Goal: Task Accomplishment & Management: Use online tool/utility

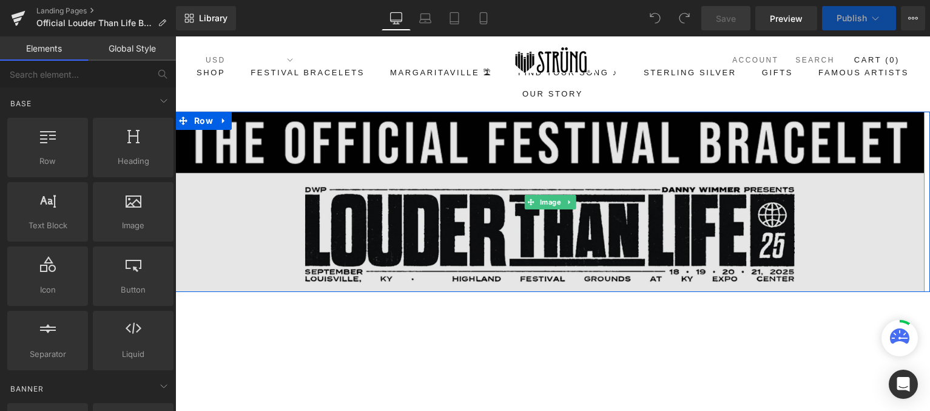
click at [511, 248] on img at bounding box center [549, 202] width 749 height 180
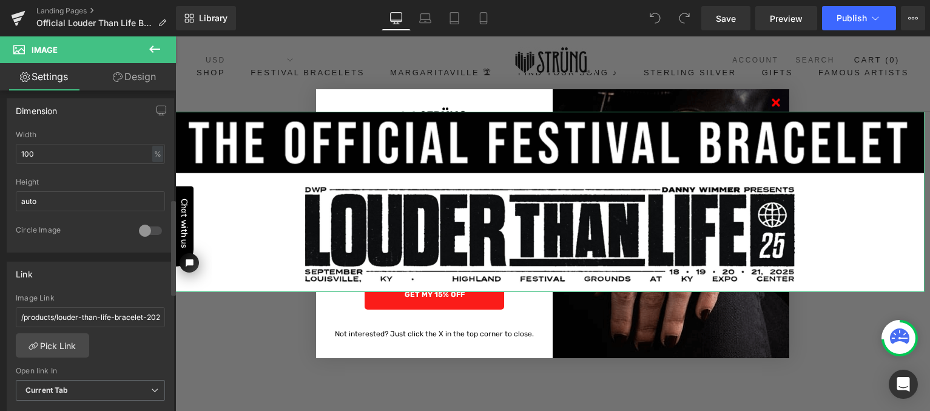
scroll to position [362, 0]
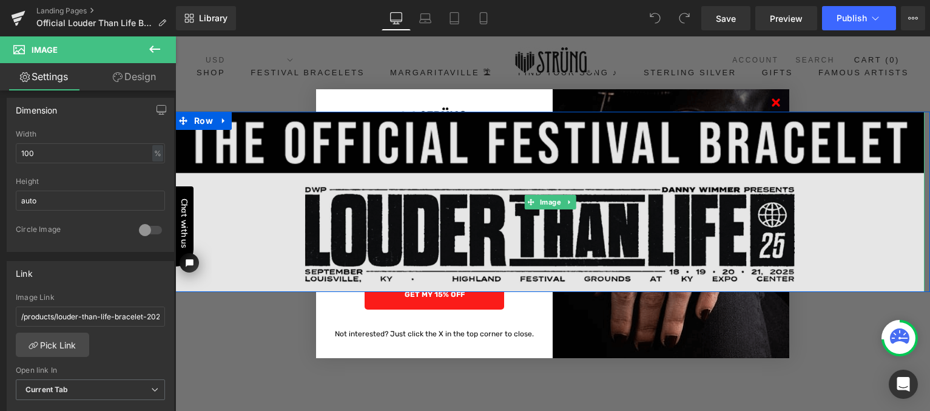
click at [355, 136] on img at bounding box center [549, 202] width 749 height 180
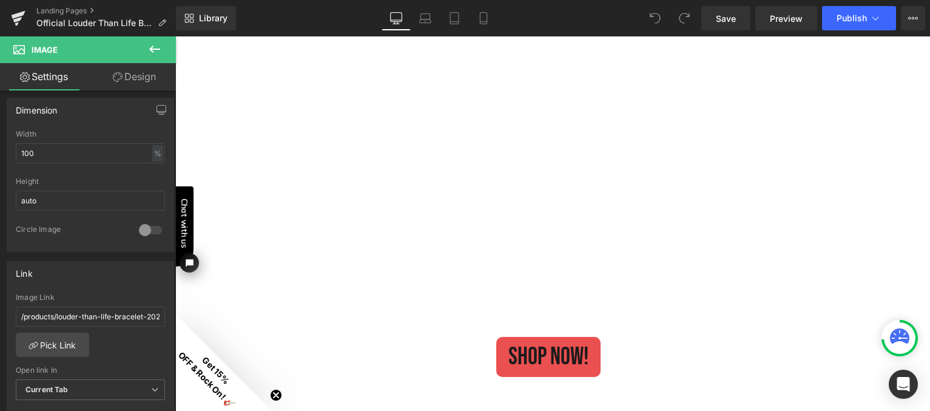
scroll to position [400, 0]
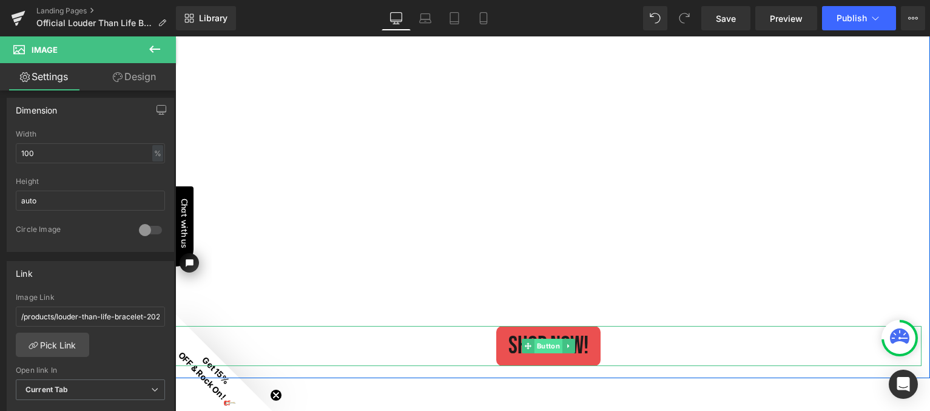
click at [549, 343] on span "Button" at bounding box center [548, 345] width 28 height 15
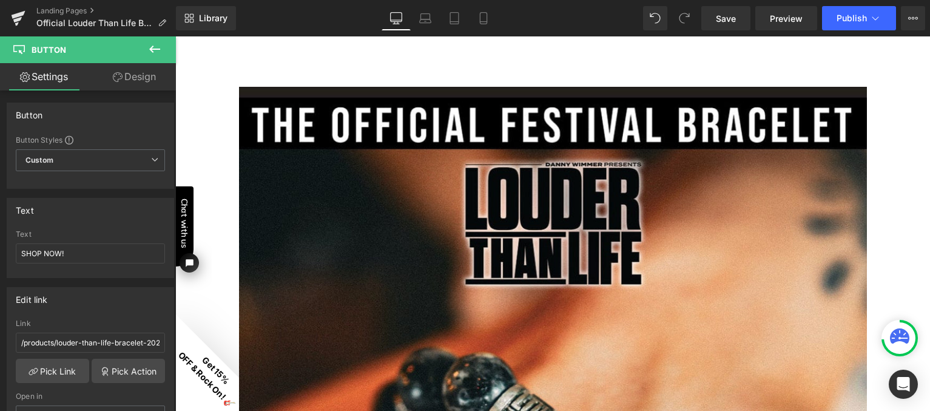
scroll to position [734, 0]
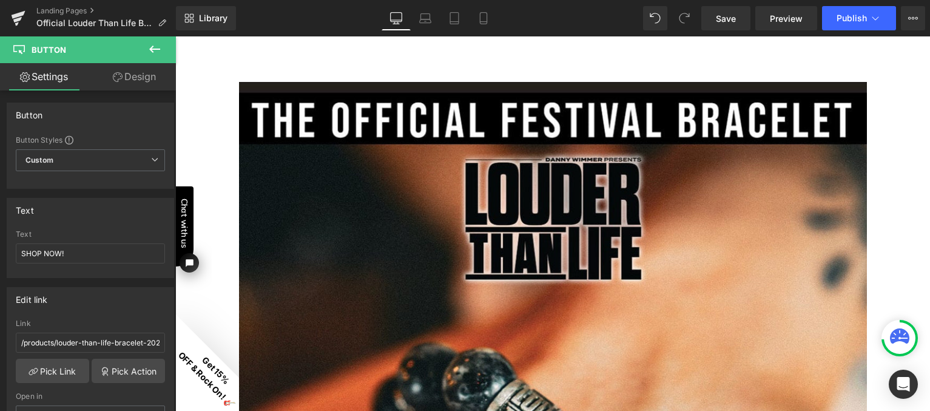
click at [486, 284] on img at bounding box center [553, 402] width 628 height 640
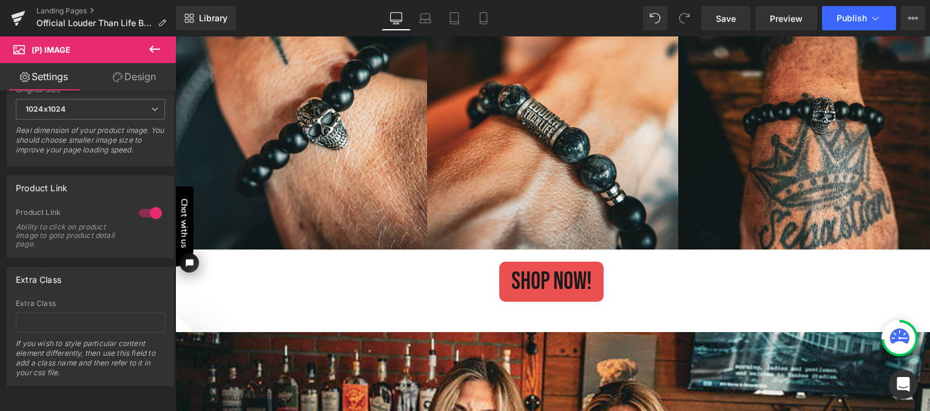
scroll to position [1547, 0]
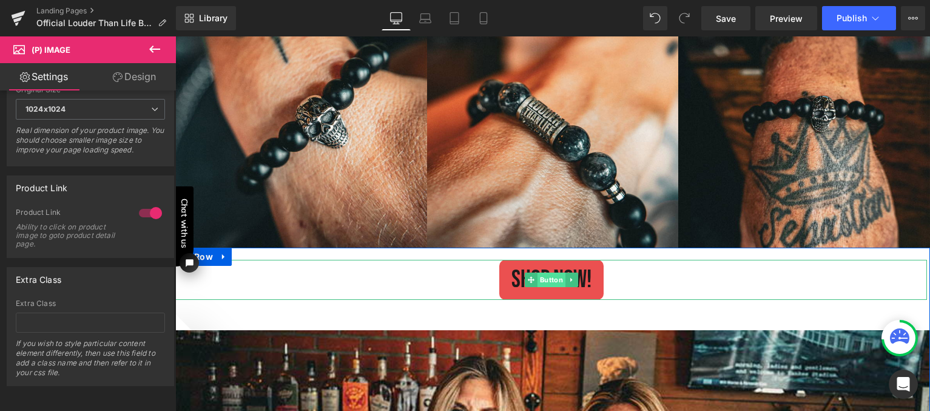
click at [547, 281] on span "Button" at bounding box center [551, 279] width 28 height 15
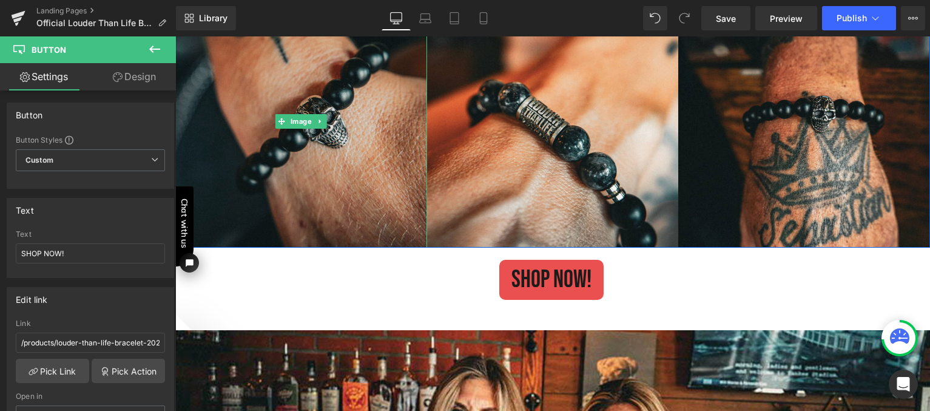
click at [336, 163] on img at bounding box center [301, 122] width 252 height 252
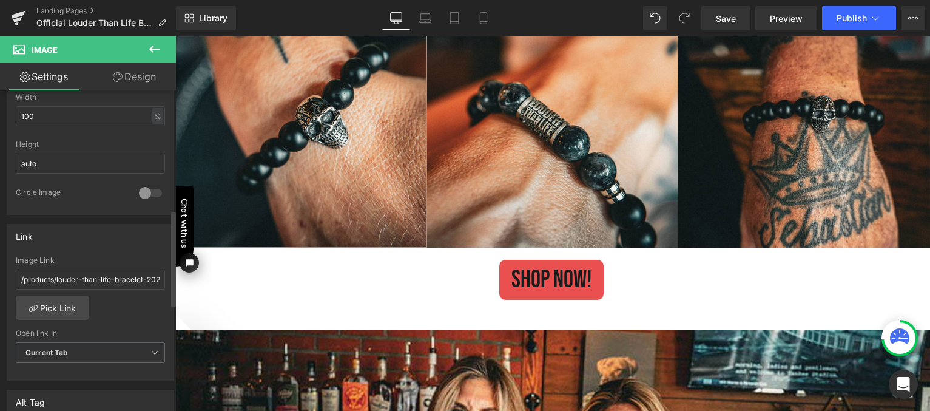
scroll to position [403, 0]
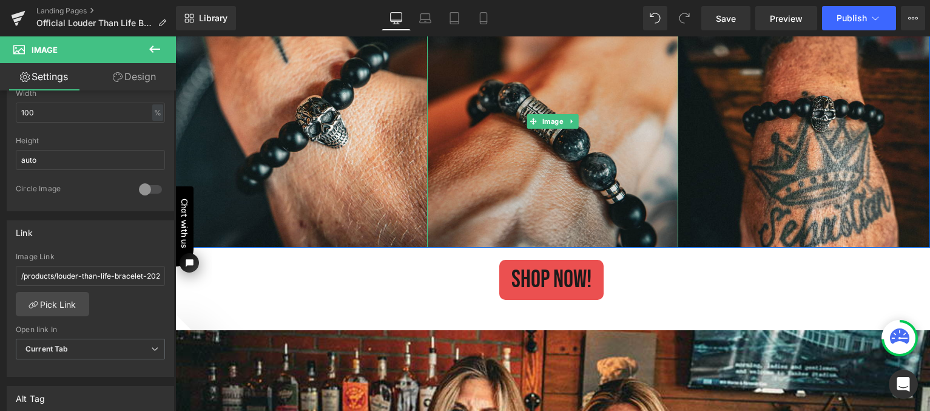
click at [494, 146] on img at bounding box center [553, 122] width 252 height 252
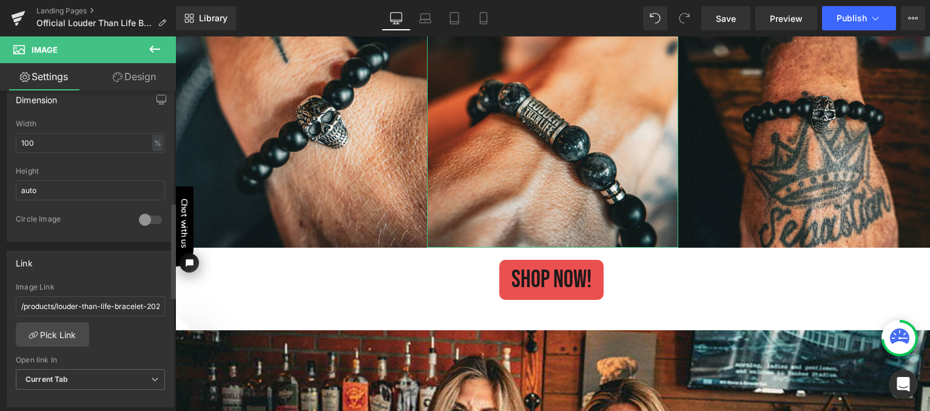
scroll to position [374, 0]
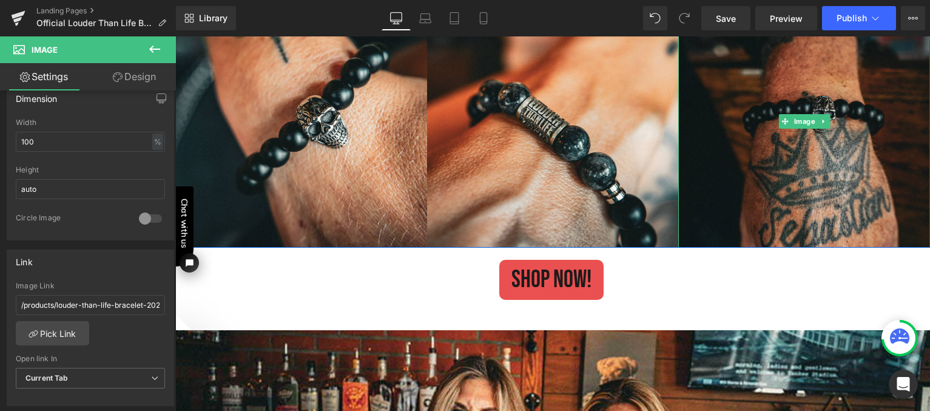
click at [760, 132] on img at bounding box center [804, 122] width 252 height 252
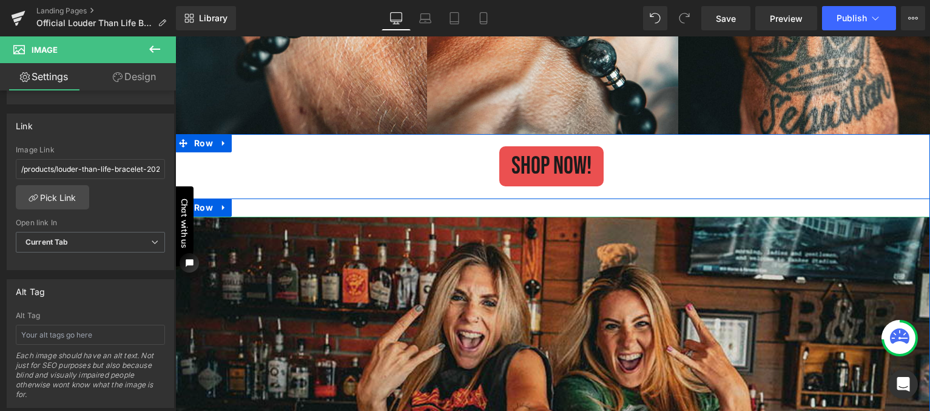
scroll to position [1671, 0]
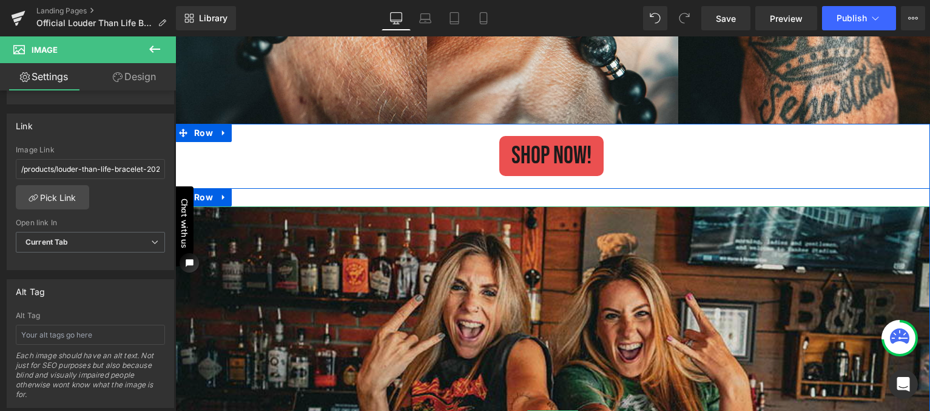
click at [361, 312] on img at bounding box center [552, 417] width 754 height 423
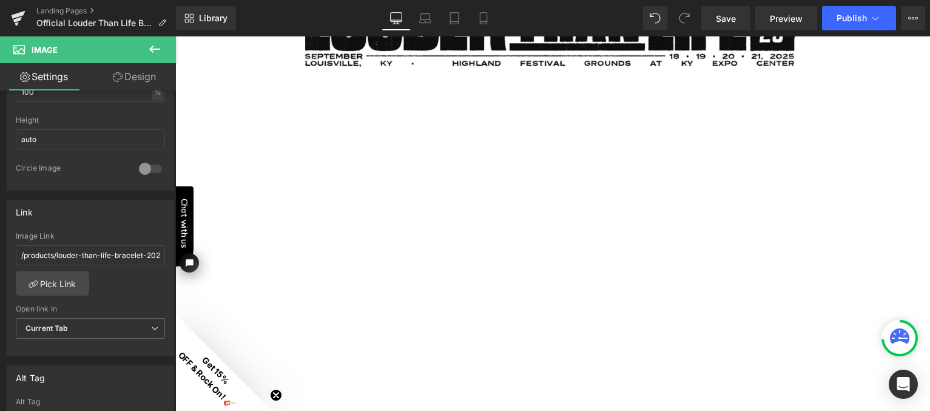
scroll to position [0, 0]
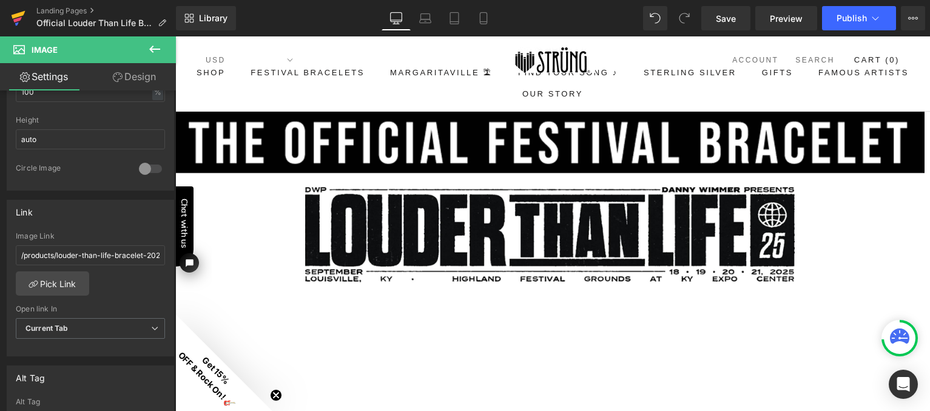
click at [19, 16] on icon at bounding box center [19, 15] width 14 height 8
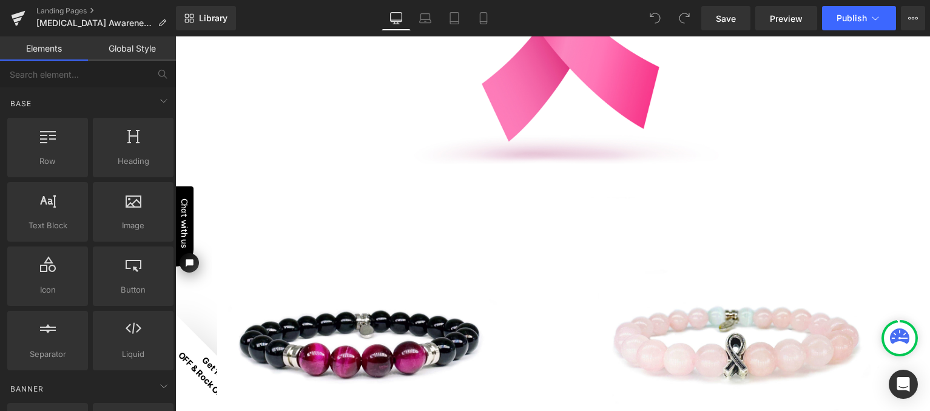
scroll to position [352, 0]
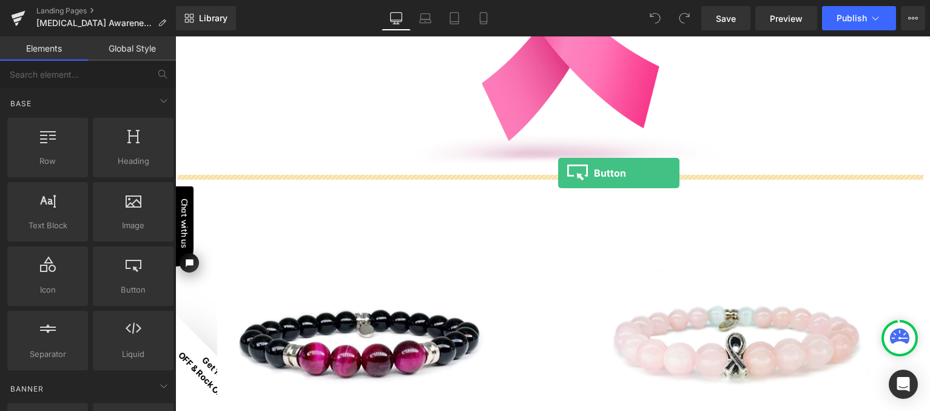
drag, startPoint x: 303, startPoint y: 317, endPoint x: 558, endPoint y: 173, distance: 293.3
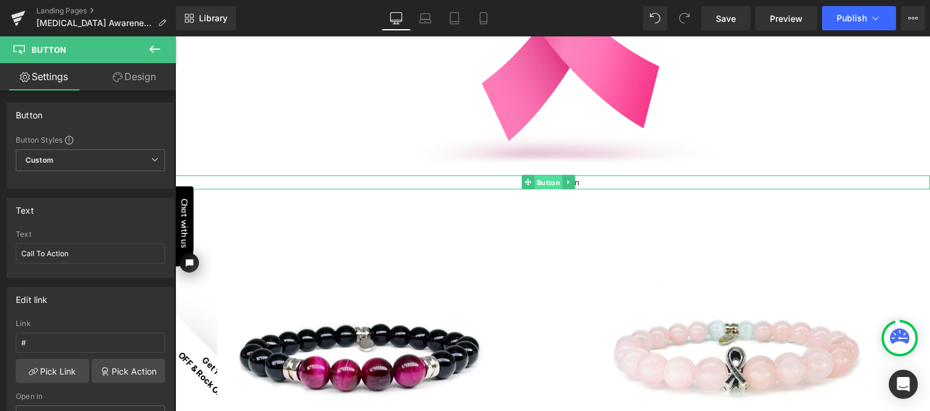
click at [555, 182] on span "Button" at bounding box center [548, 182] width 28 height 15
drag, startPoint x: 99, startPoint y: 256, endPoint x: 23, endPoint y: 247, distance: 76.9
click at [23, 246] on input "Call To Action" at bounding box center [90, 253] width 149 height 20
type input "SHOP THE COLLECTION"
click at [113, 269] on div at bounding box center [90, 273] width 149 height 8
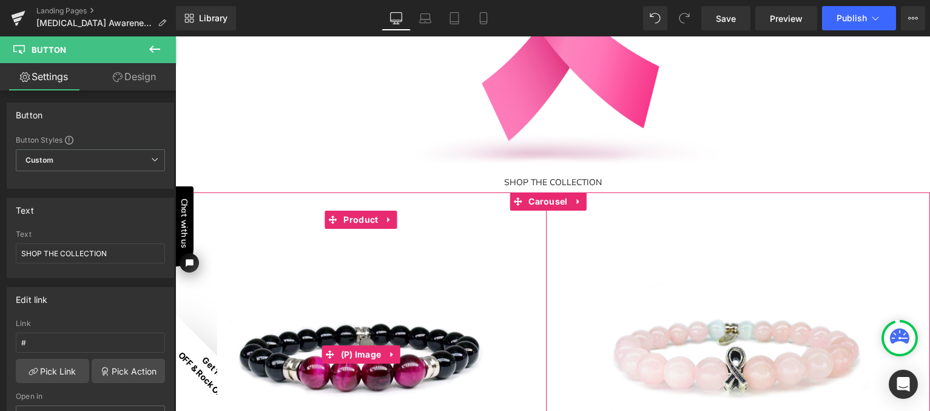
scroll to position [422, 0]
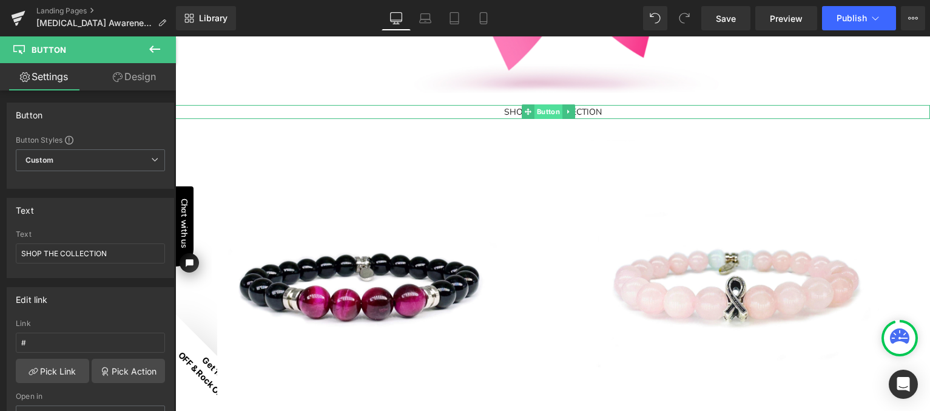
click at [553, 110] on span "Button" at bounding box center [548, 111] width 28 height 15
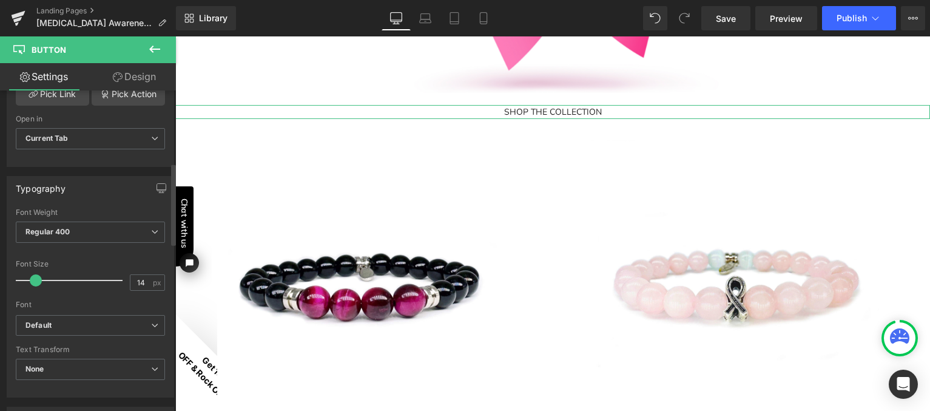
scroll to position [293, 0]
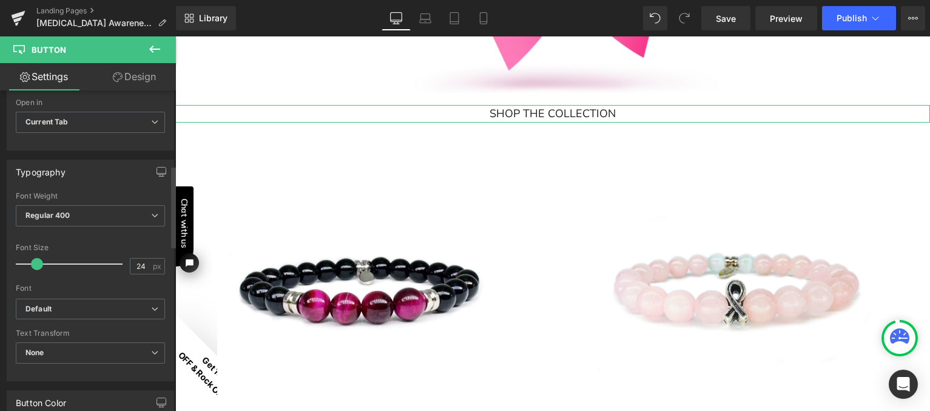
type input "25"
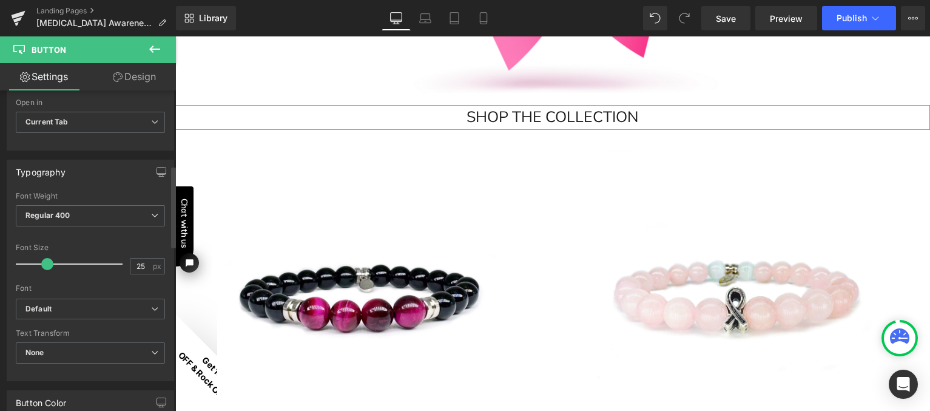
drag, startPoint x: 35, startPoint y: 261, endPoint x: 45, endPoint y: 263, distance: 10.4
click at [45, 263] on span at bounding box center [47, 264] width 12 height 12
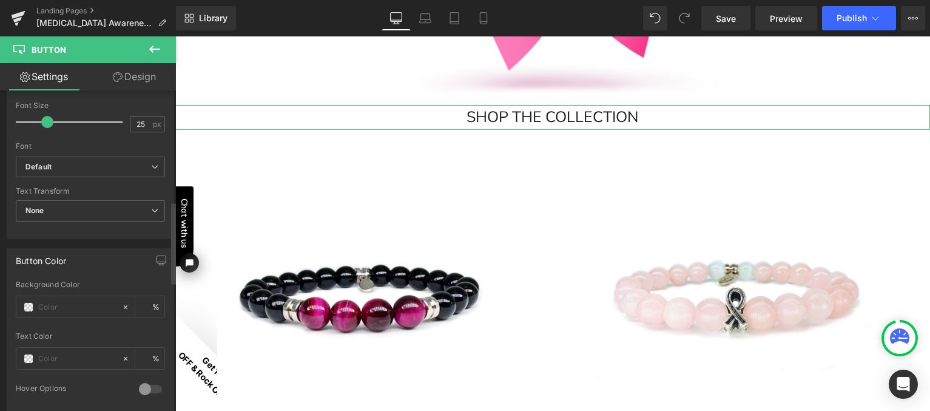
scroll to position [436, 0]
click at [27, 307] on span at bounding box center [29, 306] width 10 height 10
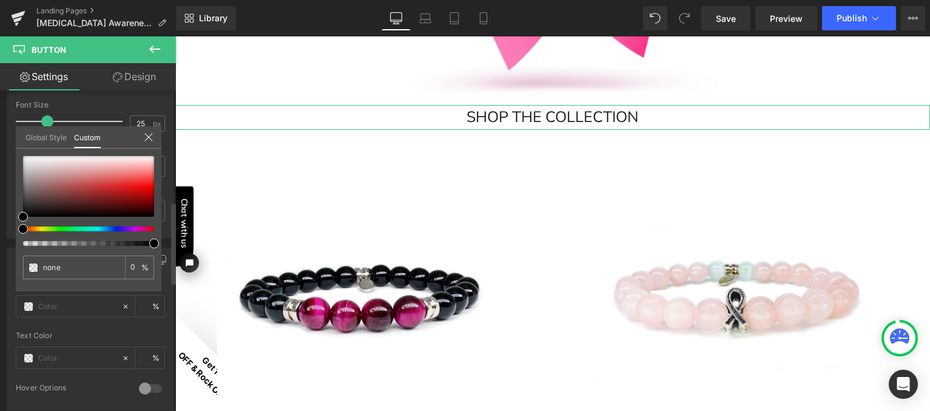
click at [135, 227] on div at bounding box center [83, 228] width 131 height 5
type input "#000000"
type input "100"
type input "#000000"
type input "100"
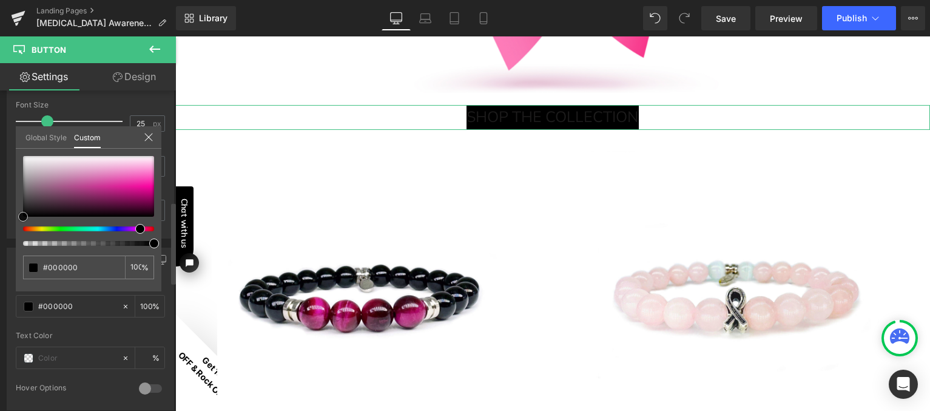
click at [144, 180] on div at bounding box center [88, 186] width 131 height 61
type input "#f73ab2"
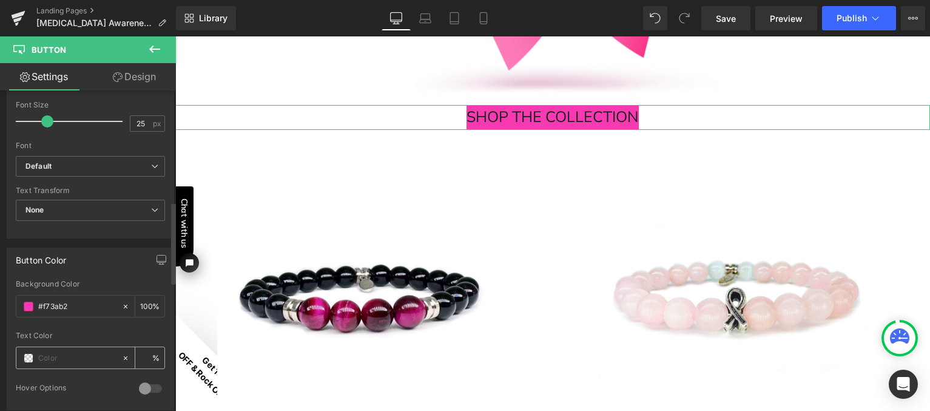
click at [30, 356] on span at bounding box center [29, 358] width 10 height 10
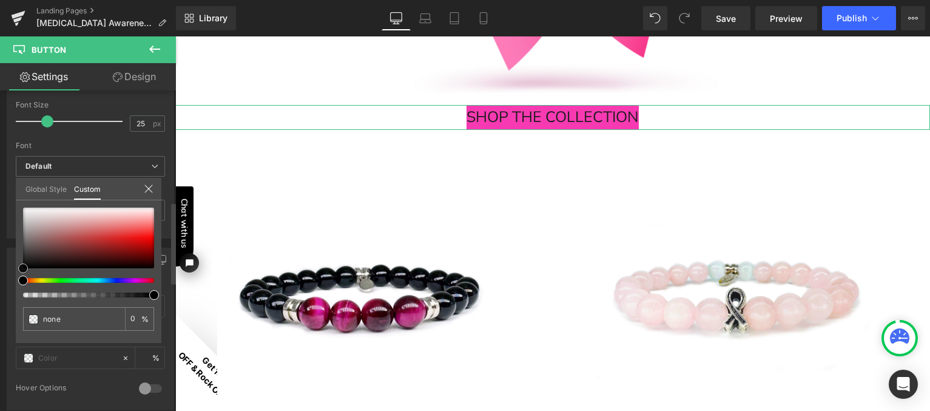
click at [30, 263] on div at bounding box center [88, 237] width 131 height 61
type input "#181515"
type input "100"
type input "#181515"
type input "100"
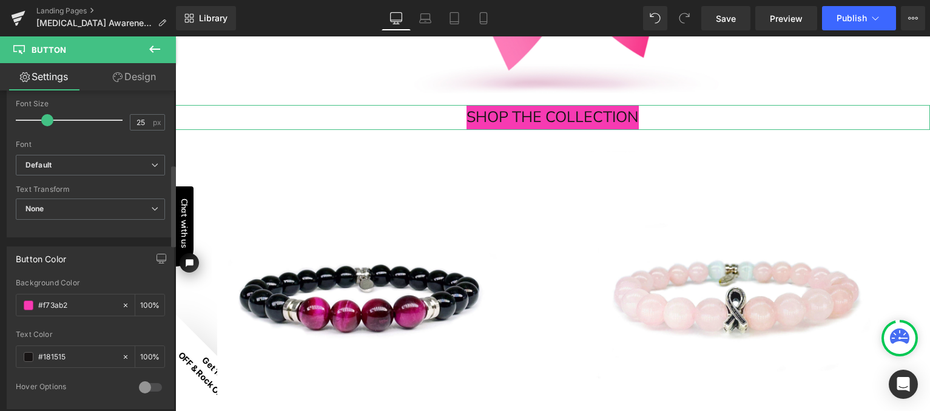
scroll to position [151, 0]
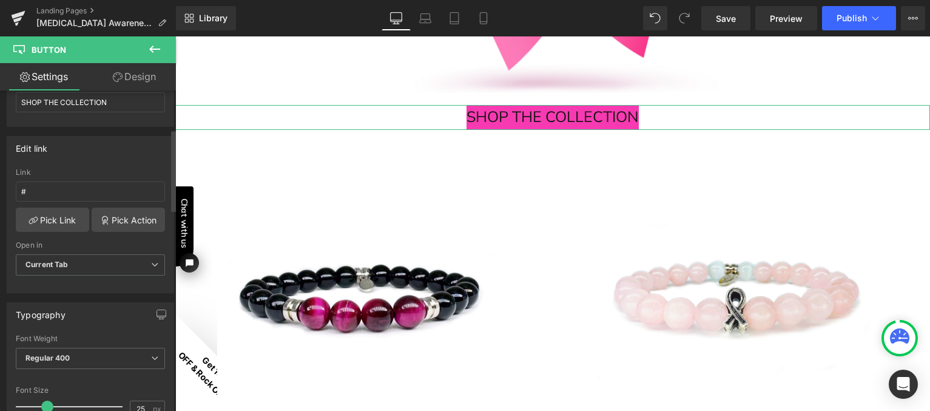
click at [144, 73] on link "Design" at bounding box center [134, 76] width 88 height 27
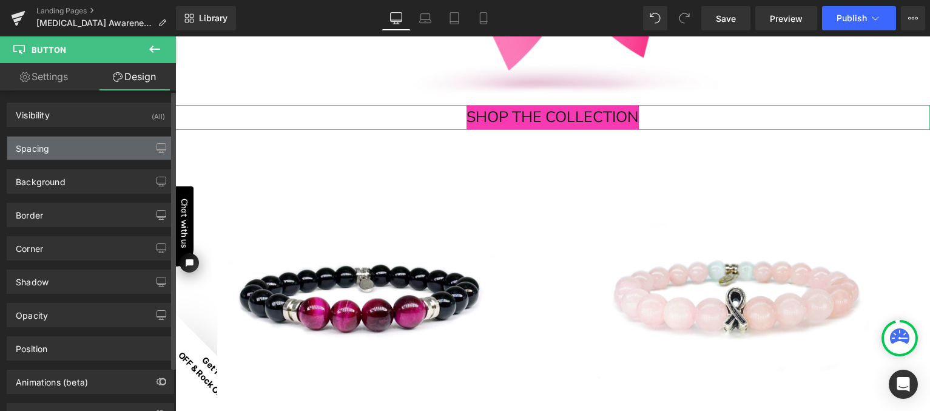
type input "0"
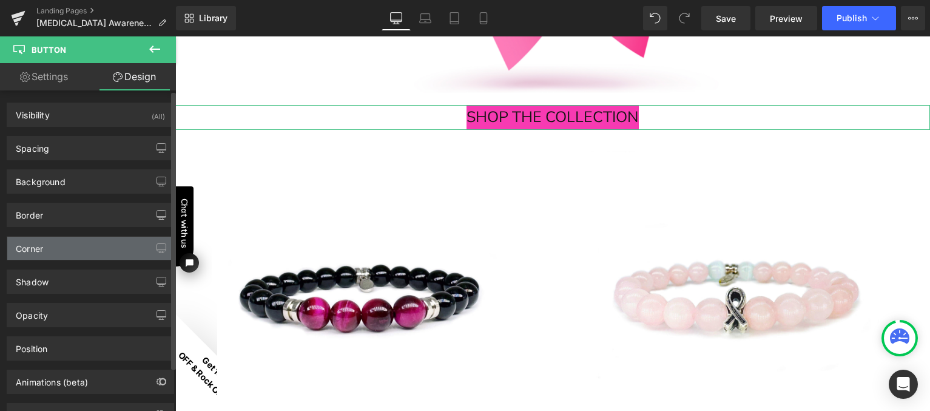
click at [85, 243] on div "Corner" at bounding box center [90, 247] width 166 height 23
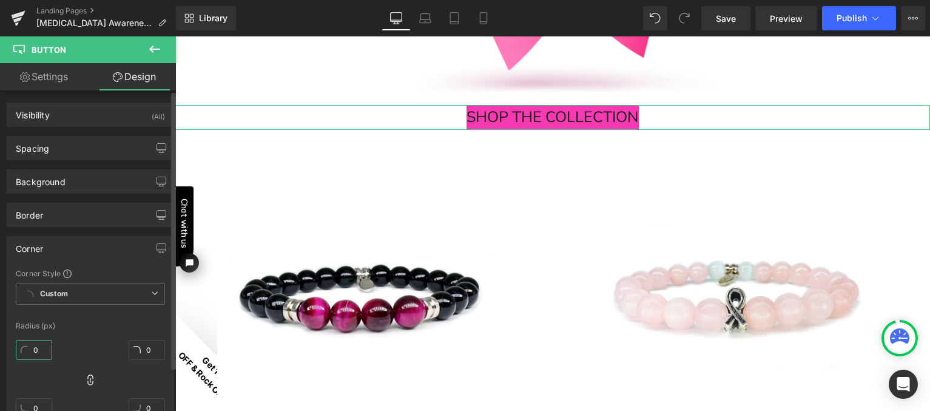
click at [36, 346] on input "0" at bounding box center [34, 350] width 36 height 20
type input "5"
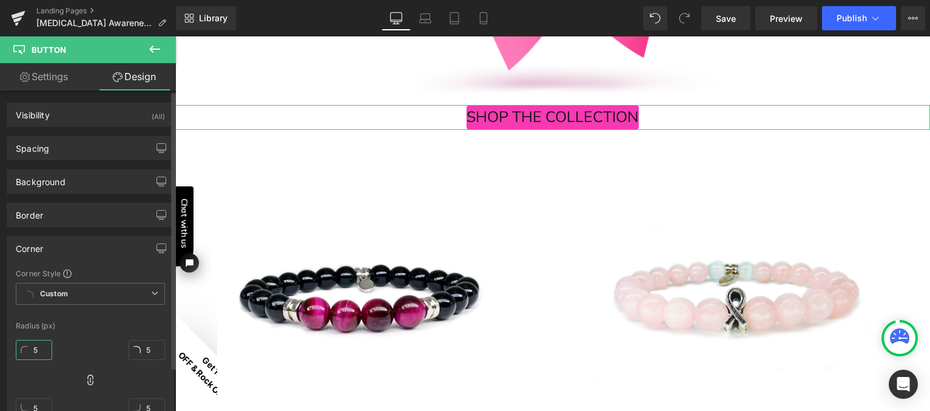
type input "5"
click at [83, 226] on div "Border Border Style Custom Custom Setup Global Style Custom Setup Global Style …" at bounding box center [90, 215] width 167 height 24
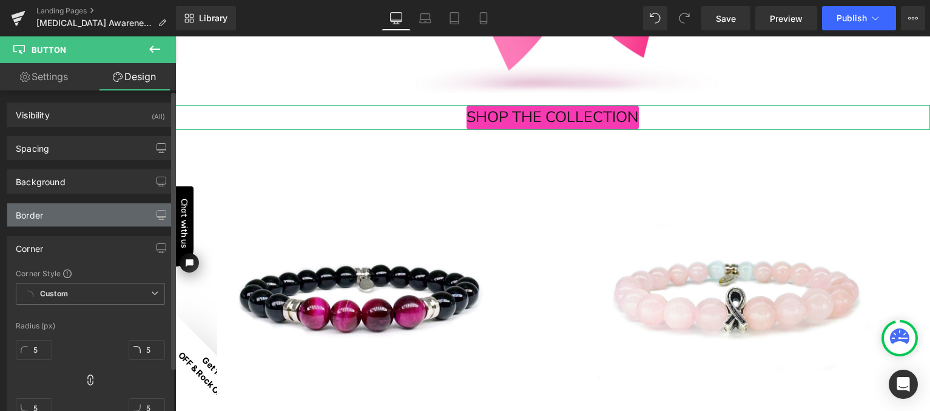
click at [83, 215] on div "Border" at bounding box center [90, 214] width 166 height 23
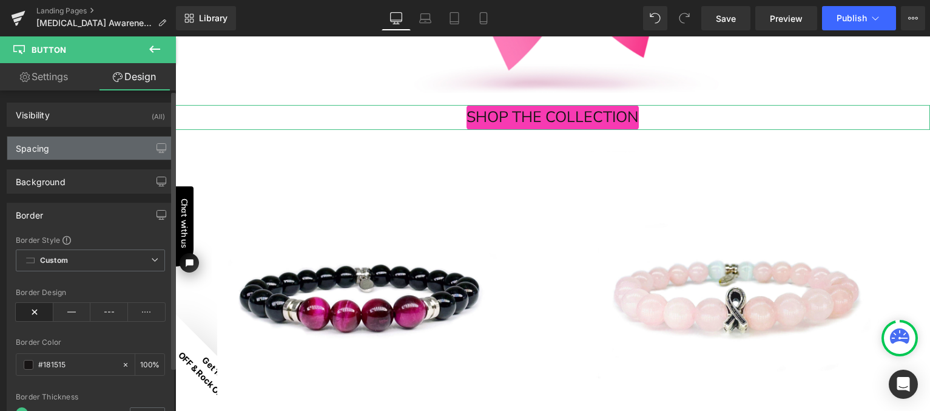
click at [98, 146] on div "Spacing" at bounding box center [90, 147] width 166 height 23
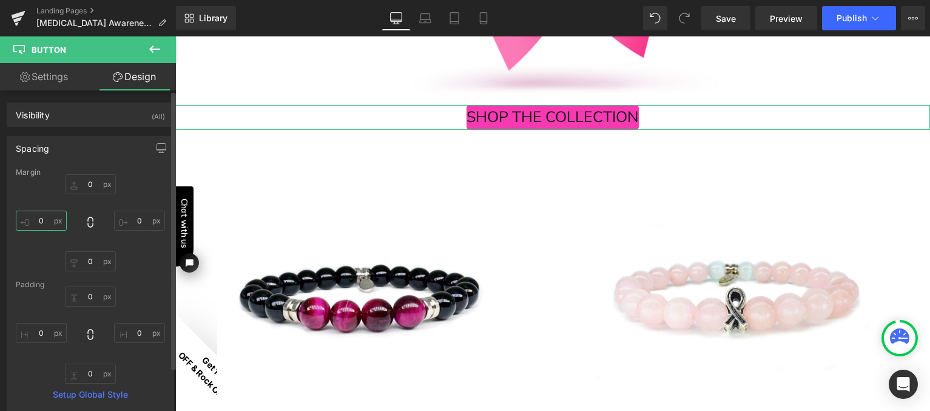
click at [43, 220] on input "0" at bounding box center [41, 220] width 51 height 20
type input "5"
click at [41, 335] on input "0" at bounding box center [41, 333] width 51 height 20
type input "5"
type input "10"
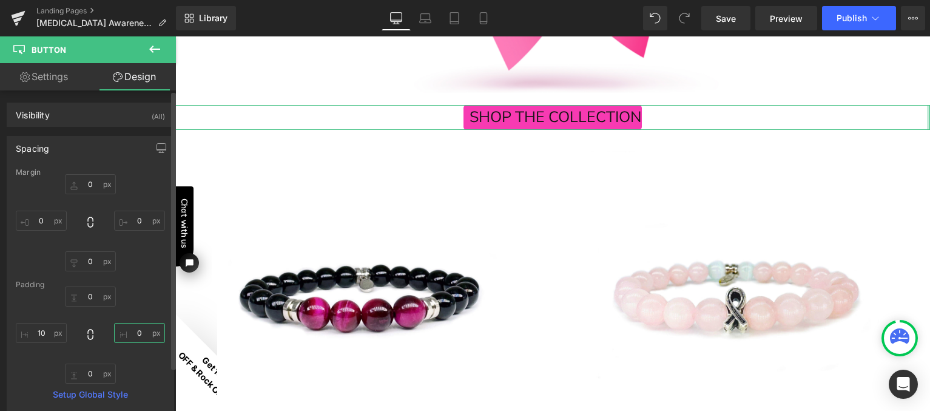
click at [135, 335] on input "0" at bounding box center [139, 333] width 51 height 20
type input "10"
click at [59, 80] on link "Settings" at bounding box center [44, 76] width 88 height 27
type input "100"
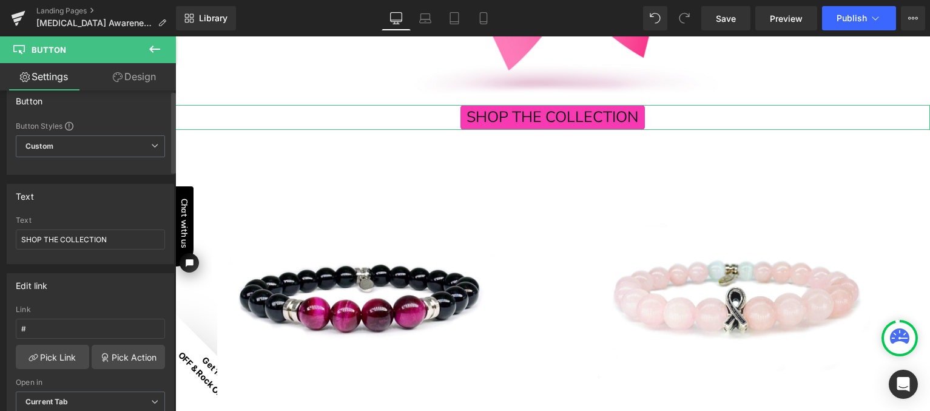
scroll to position [0, 0]
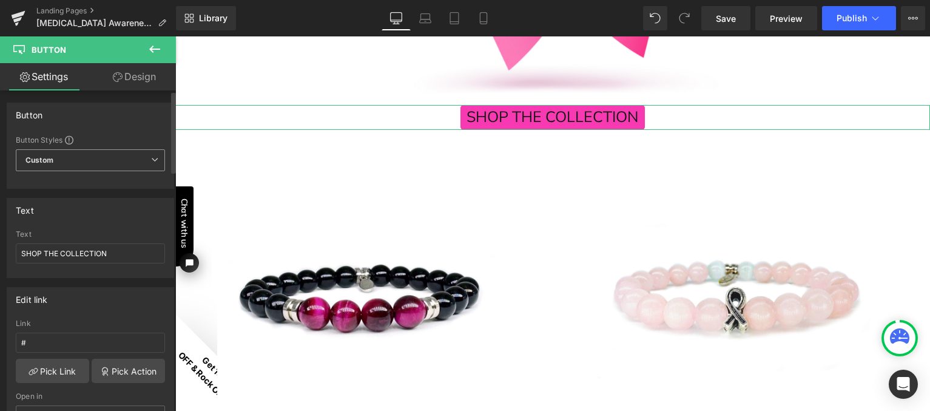
click at [69, 158] on span "Custom Setup Global Style" at bounding box center [90, 160] width 149 height 22
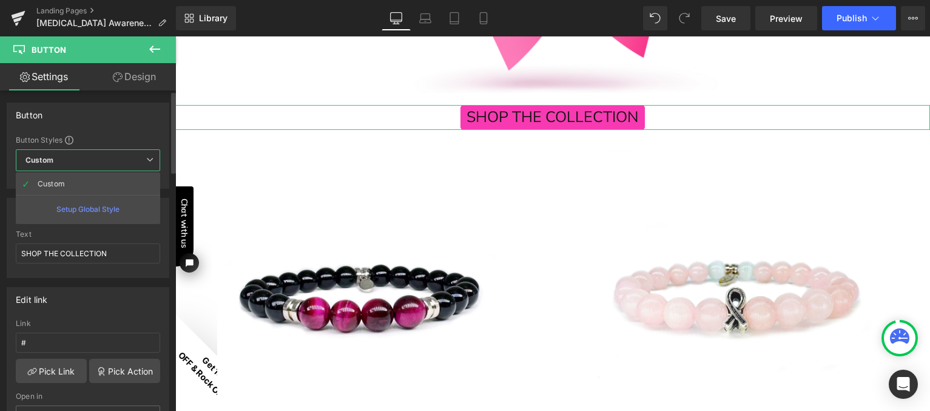
click at [69, 158] on span "Custom Setup Global Style" at bounding box center [88, 160] width 144 height 22
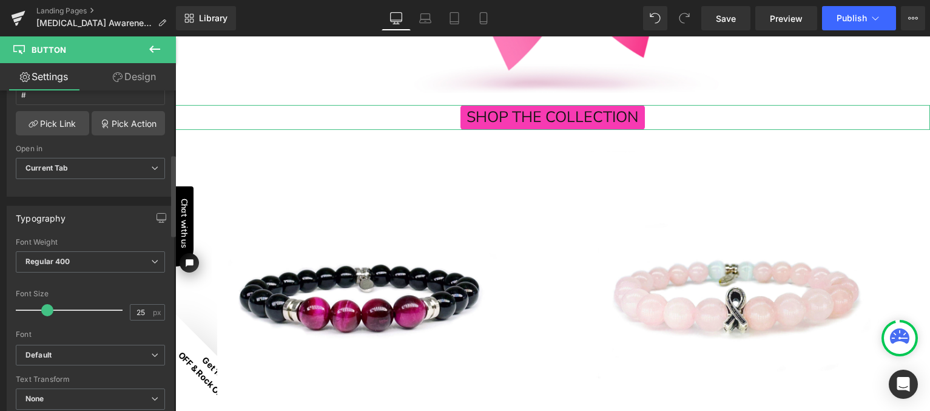
scroll to position [249, 0]
click at [73, 258] on span "Regular 400" at bounding box center [90, 259] width 149 height 21
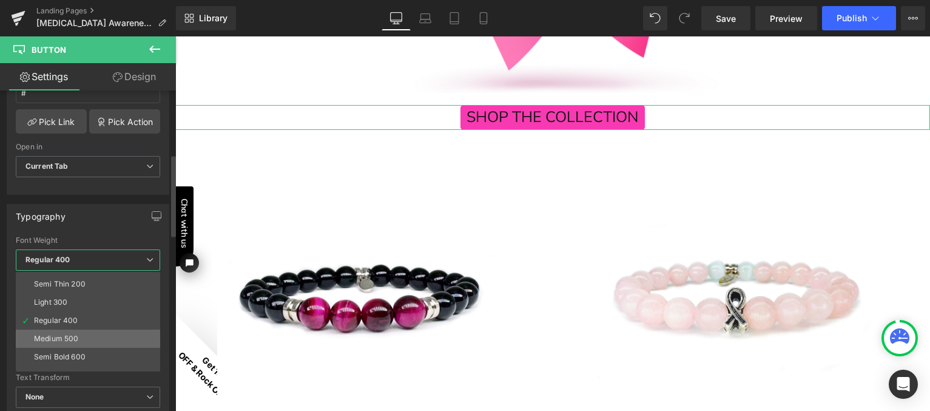
scroll to position [16, 0]
click at [77, 351] on div "Semi Bold 600" at bounding box center [60, 355] width 52 height 8
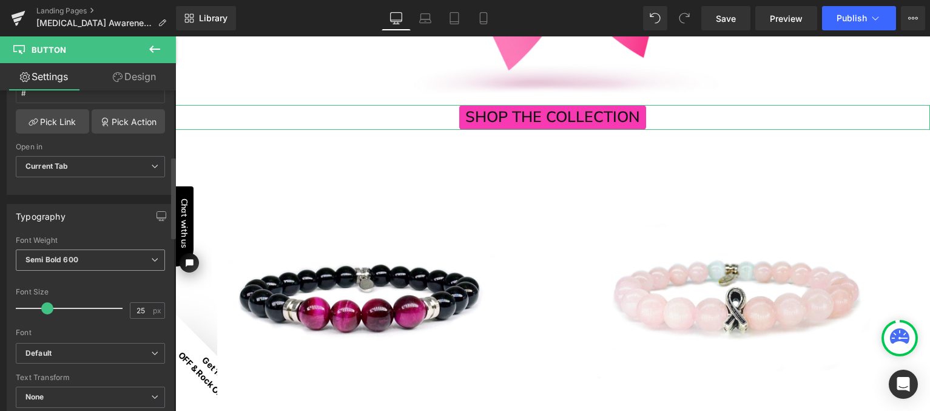
scroll to position [267, 0]
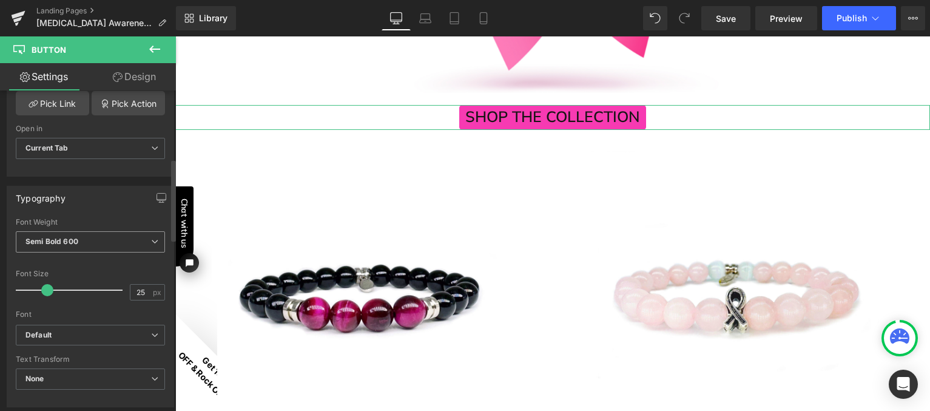
click at [90, 241] on span "Semi Bold 600" at bounding box center [90, 241] width 149 height 21
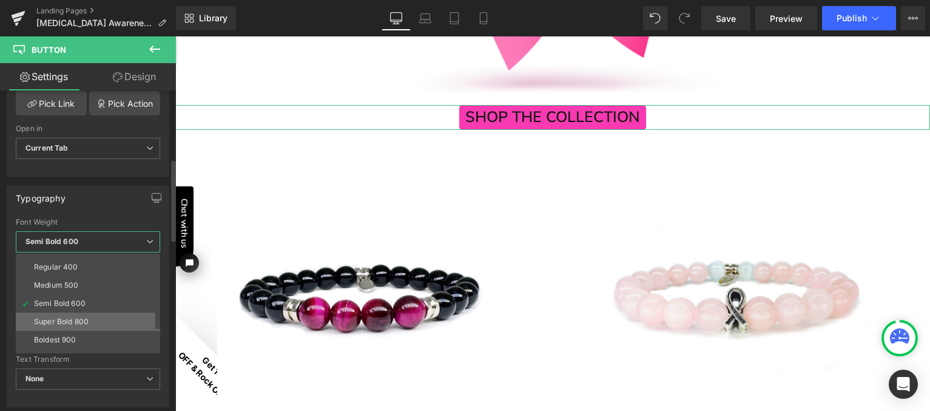
scroll to position [59, 0]
click at [77, 312] on div "Super Bold 800" at bounding box center [61, 313] width 55 height 8
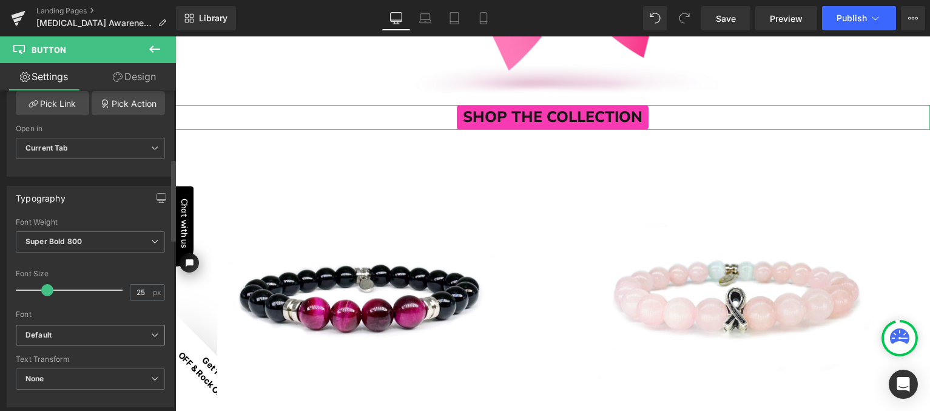
click at [79, 332] on b "Default" at bounding box center [88, 335] width 126 height 10
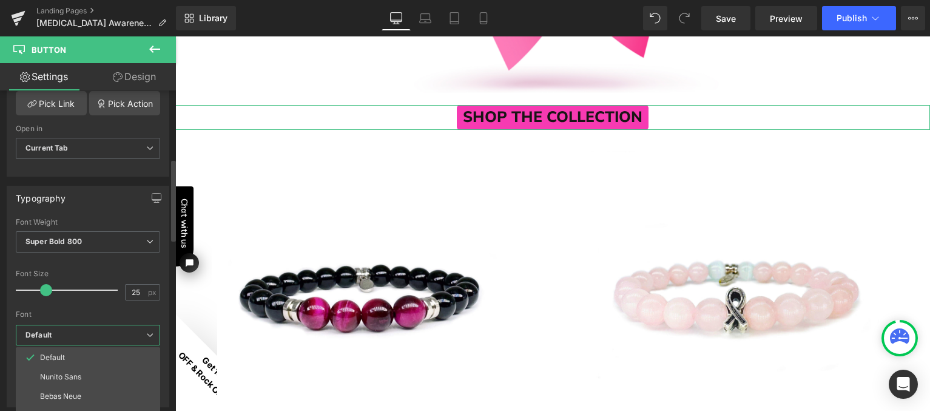
click at [79, 332] on b "Default" at bounding box center [85, 335] width 121 height 10
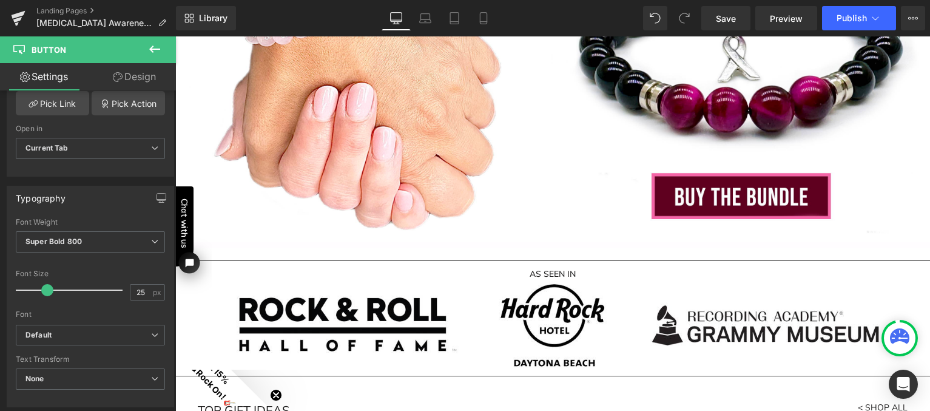
scroll to position [1672, 0]
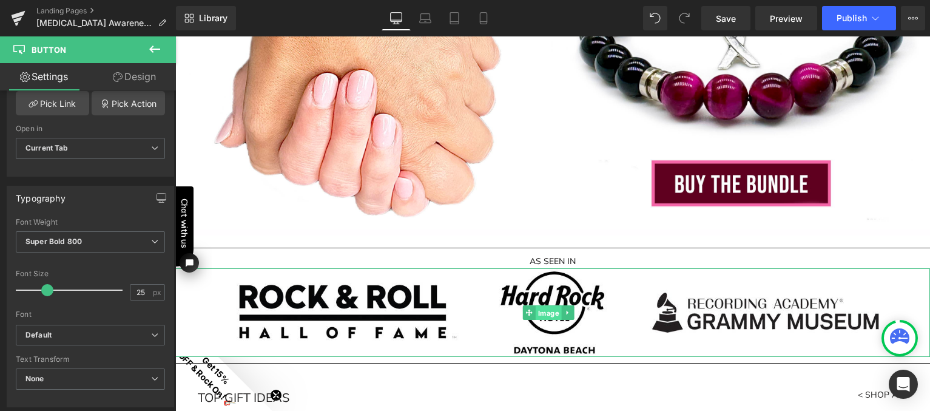
click at [546, 309] on span "Image" at bounding box center [548, 313] width 26 height 15
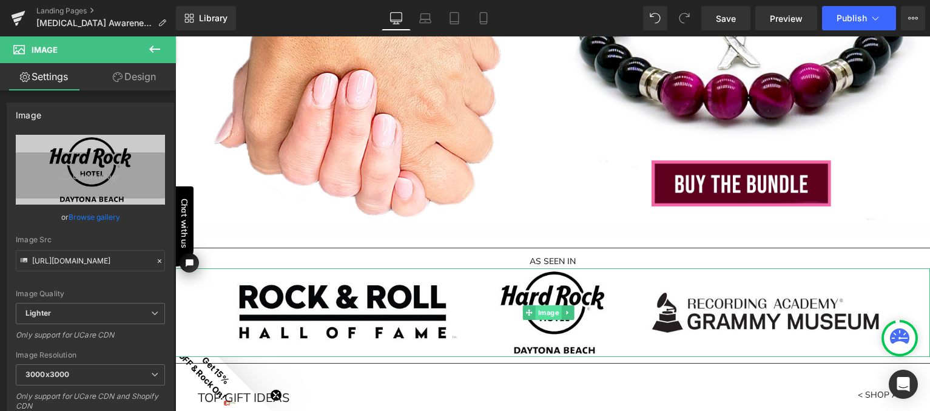
click at [545, 308] on span "Image" at bounding box center [548, 312] width 26 height 15
click at [89, 220] on link "Browse gallery" at bounding box center [95, 216] width 52 height 21
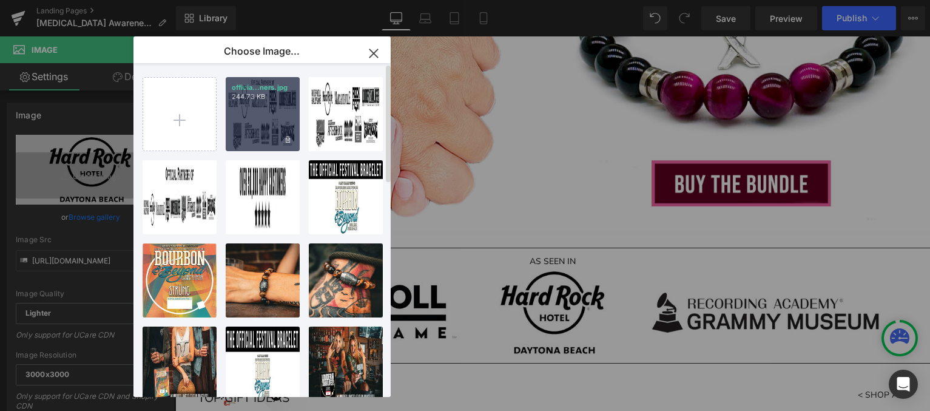
click at [277, 121] on div "officia...ners.jpg 244.73 KB" at bounding box center [263, 114] width 74 height 74
type input "https://ucarecdn.com/ec1c5a3d-a62e-4b63-a0dd-e22efacd26ca/-/format/auto/-/previ…"
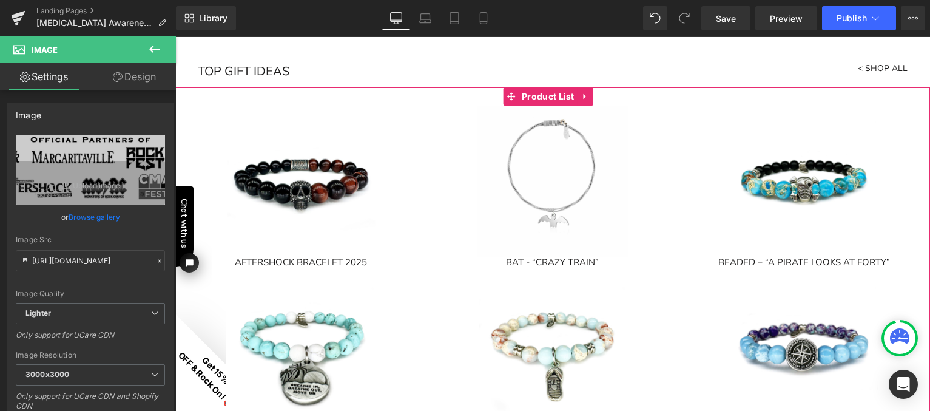
scroll to position [1918, 0]
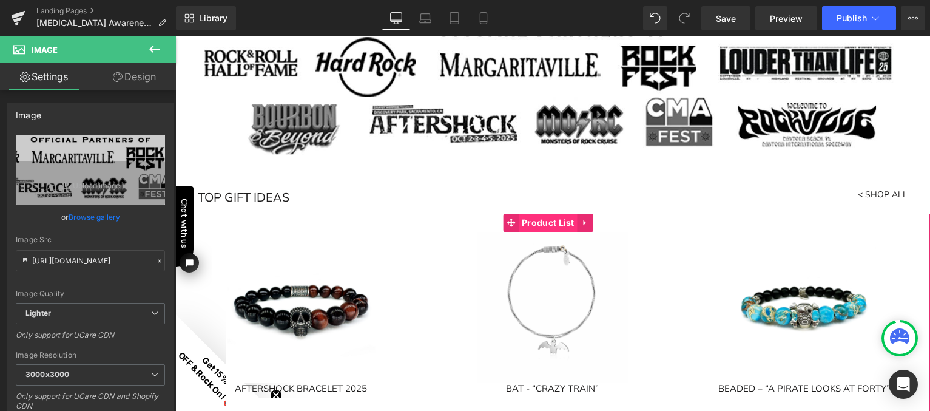
click at [548, 220] on span "Product List" at bounding box center [547, 222] width 59 height 18
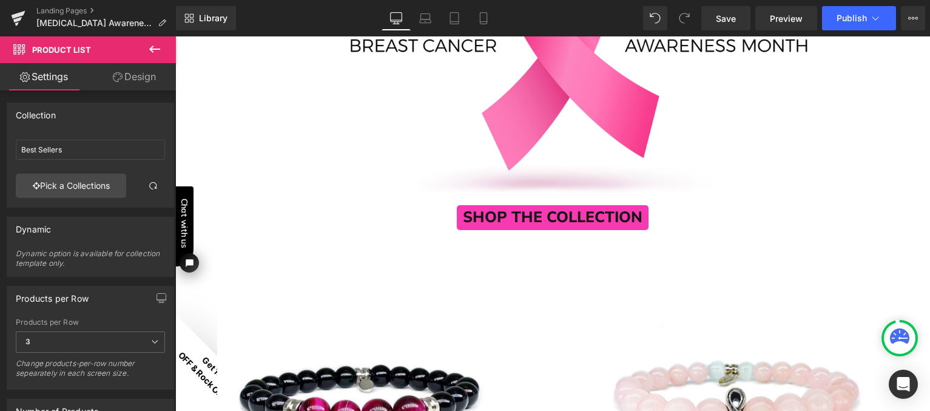
scroll to position [267, 0]
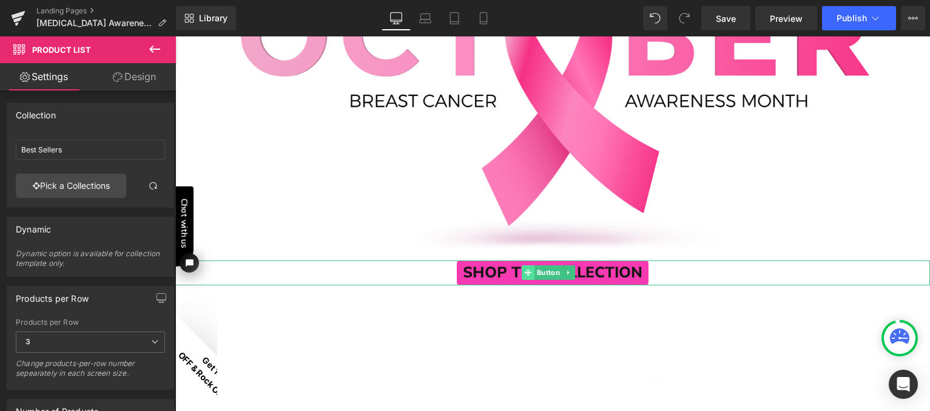
click at [531, 268] on span at bounding box center [528, 272] width 13 height 15
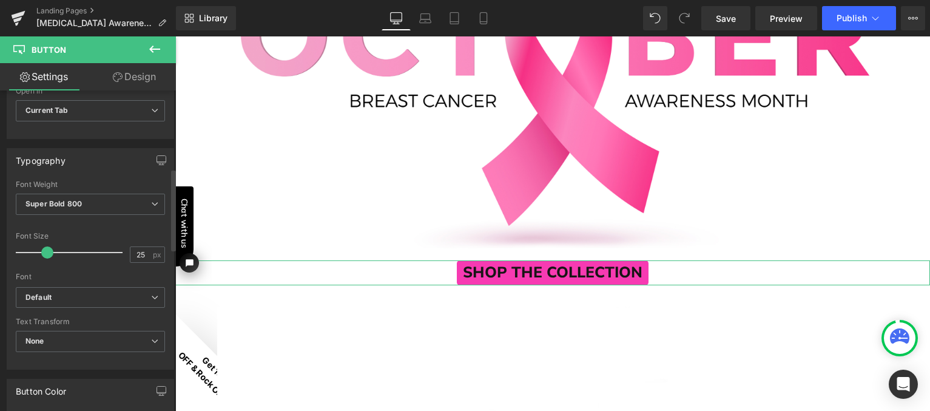
scroll to position [306, 0]
click at [82, 293] on b "Default" at bounding box center [88, 297] width 126 height 10
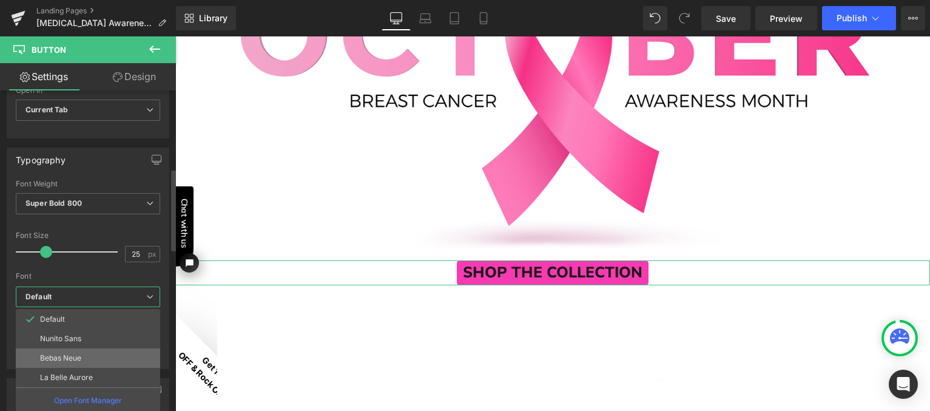
click at [76, 360] on p "Bebas Neue" at bounding box center [60, 358] width 41 height 8
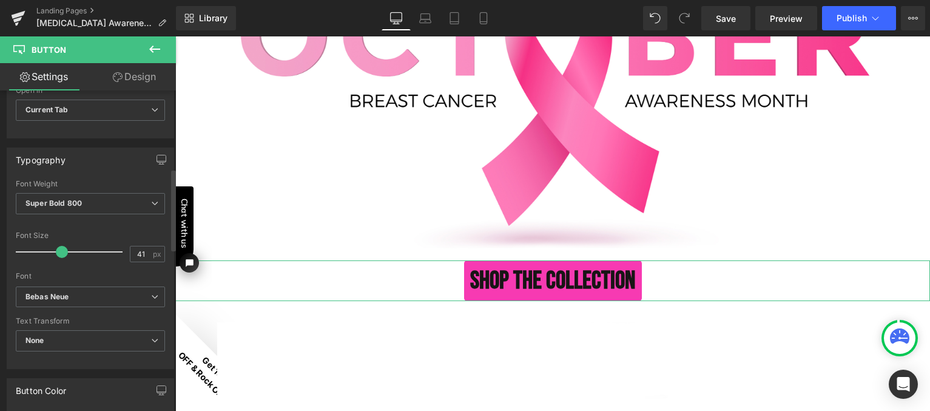
type input "44"
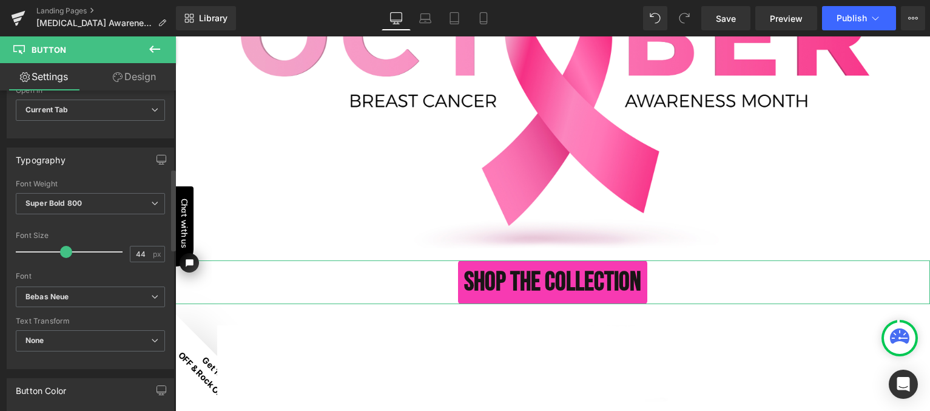
drag, startPoint x: 45, startPoint y: 249, endPoint x: 64, endPoint y: 252, distance: 18.4
click at [64, 252] on span at bounding box center [66, 252] width 12 height 12
click at [136, 75] on link "Design" at bounding box center [134, 76] width 88 height 27
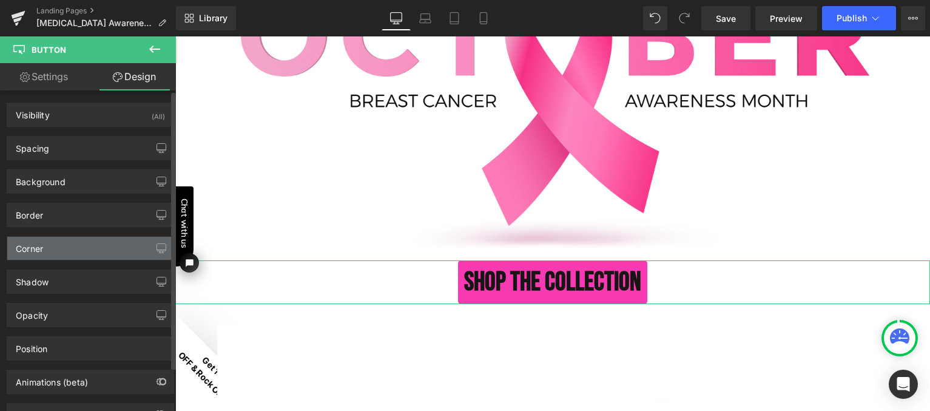
type input "0"
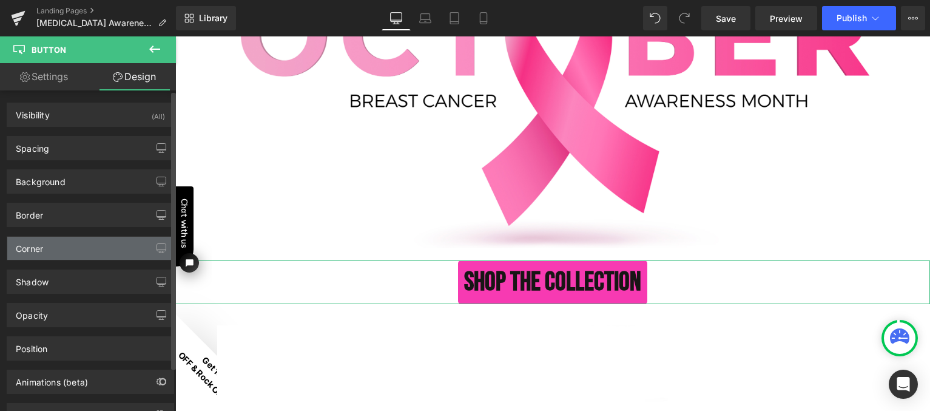
type input "10"
type input "0"
type input "10"
type input "#181515"
type input "100"
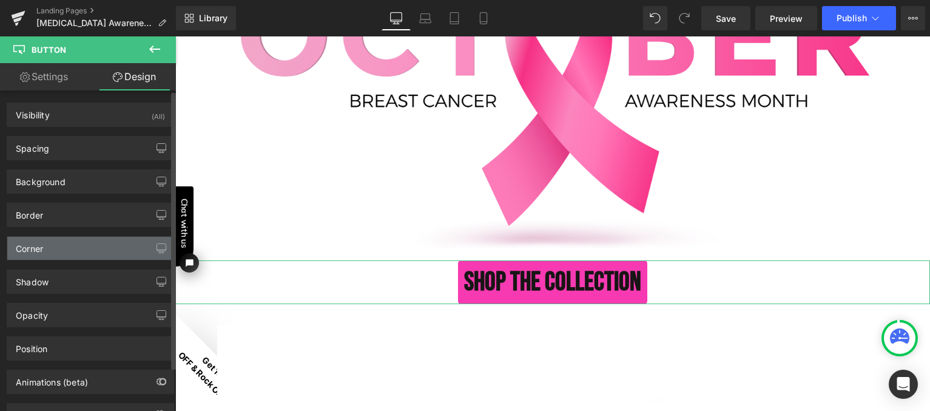
type input "0"
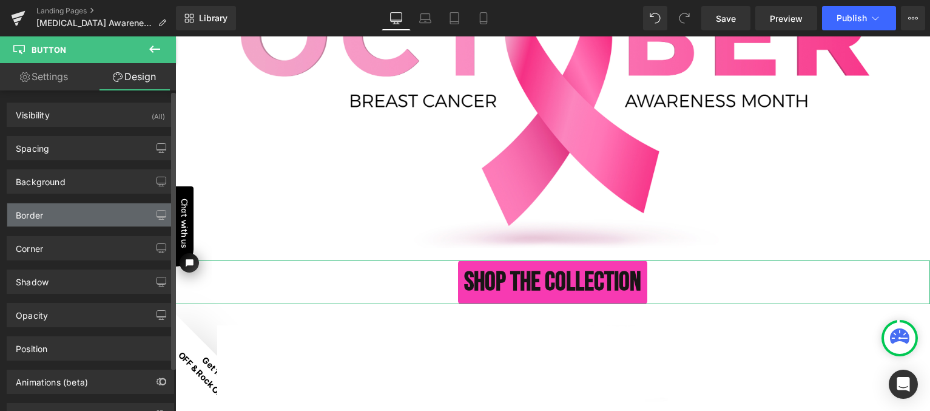
click at [70, 215] on div "Border" at bounding box center [90, 214] width 166 height 23
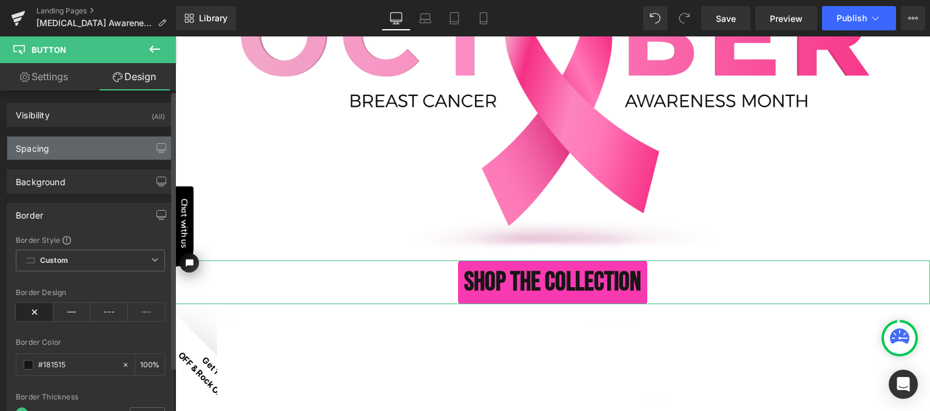
click at [70, 143] on div "Spacing" at bounding box center [90, 147] width 166 height 23
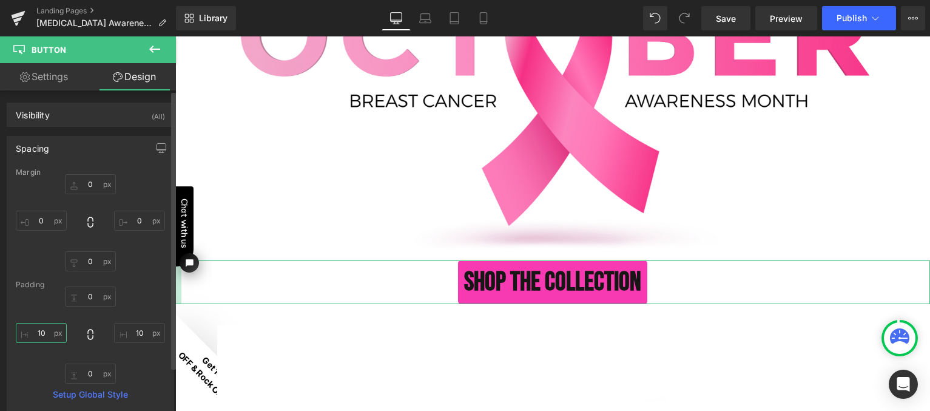
click at [44, 334] on input "10" at bounding box center [41, 333] width 51 height 20
type input "15"
click at [138, 333] on input "10" at bounding box center [139, 333] width 51 height 20
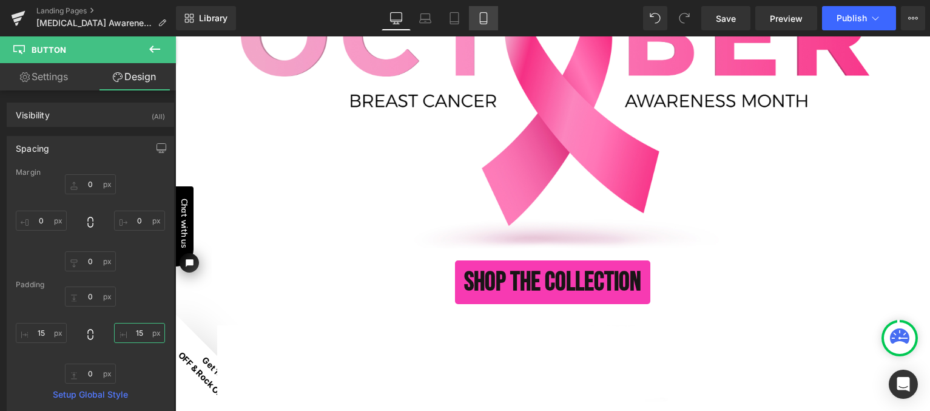
type input "15"
click at [485, 17] on icon at bounding box center [483, 18] width 12 height 12
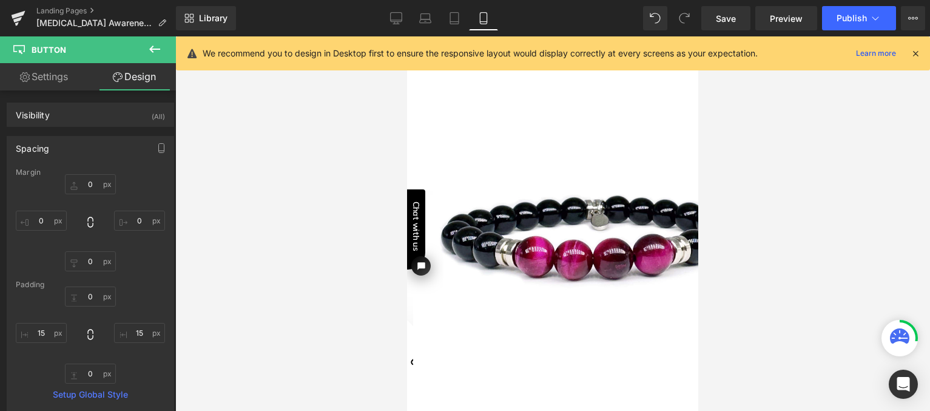
type input "0"
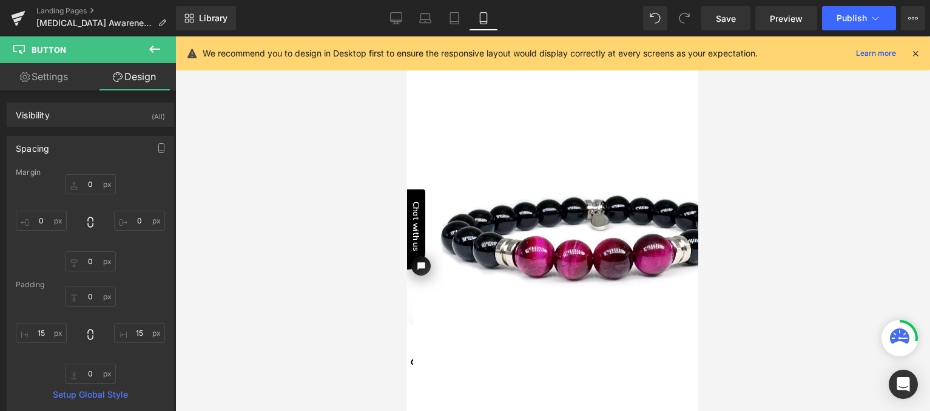
type input "15"
type input "0"
type input "15"
type input "100"
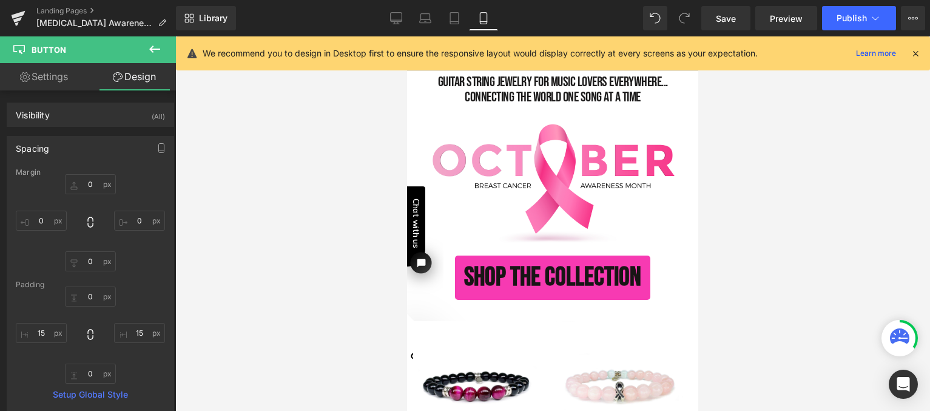
scroll to position [2, 0]
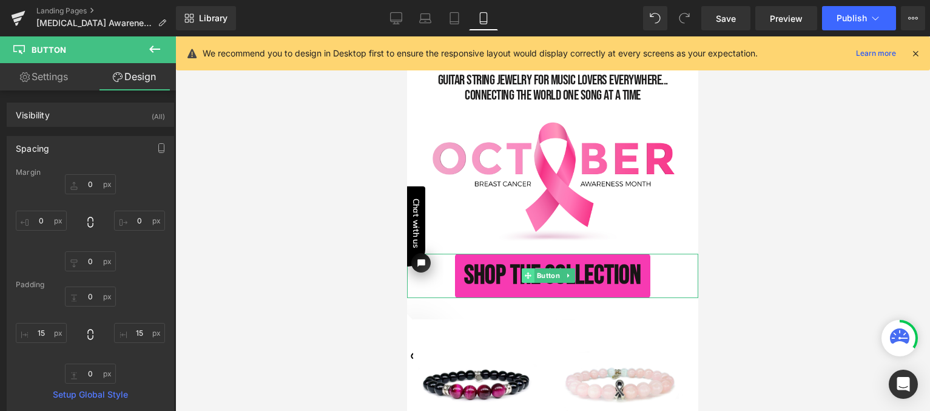
click at [525, 272] on icon at bounding box center [527, 275] width 7 height 7
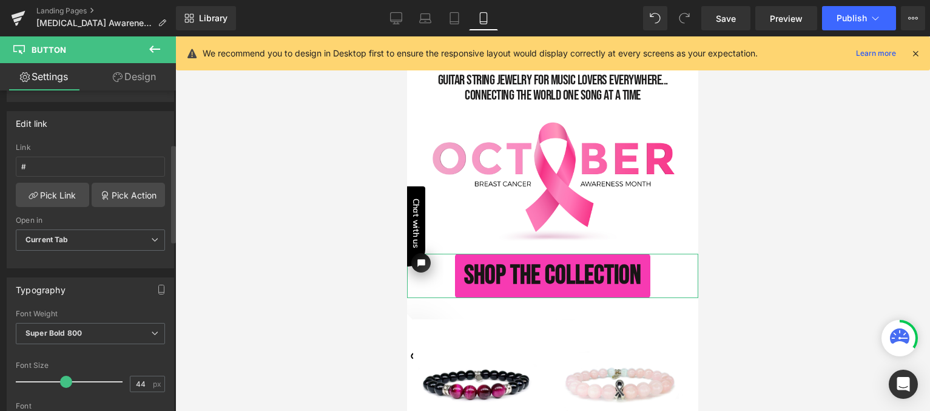
scroll to position [209, 0]
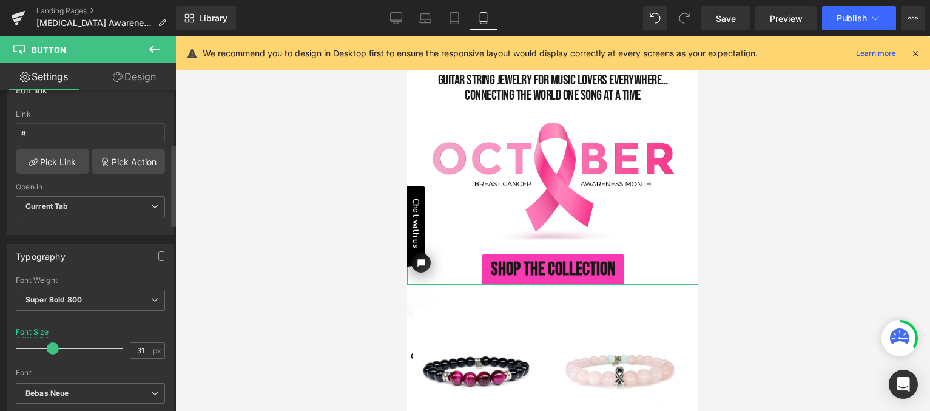
type input "32"
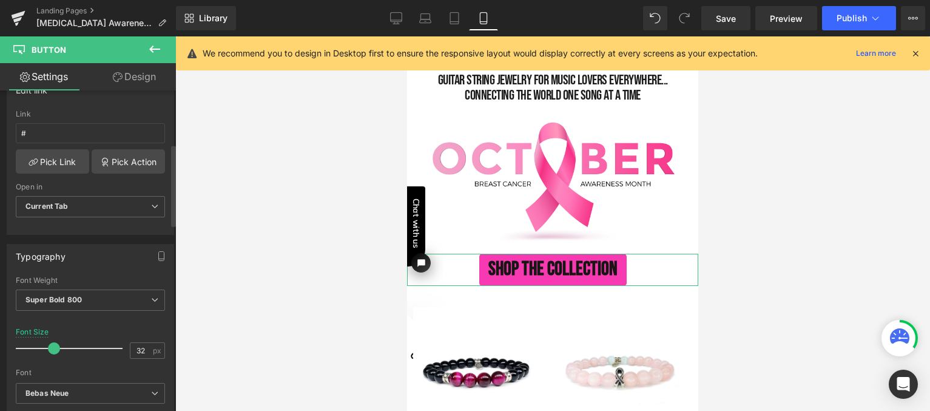
drag, startPoint x: 64, startPoint y: 346, endPoint x: 53, endPoint y: 347, distance: 11.6
click at [53, 347] on span at bounding box center [54, 348] width 12 height 12
click at [65, 161] on link "Pick Link" at bounding box center [52, 161] width 73 height 24
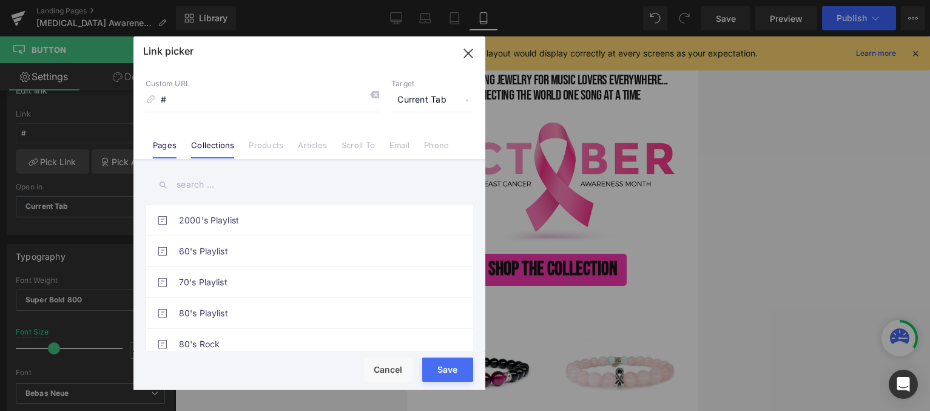
click at [213, 143] on link "Collections" at bounding box center [212, 149] width 43 height 18
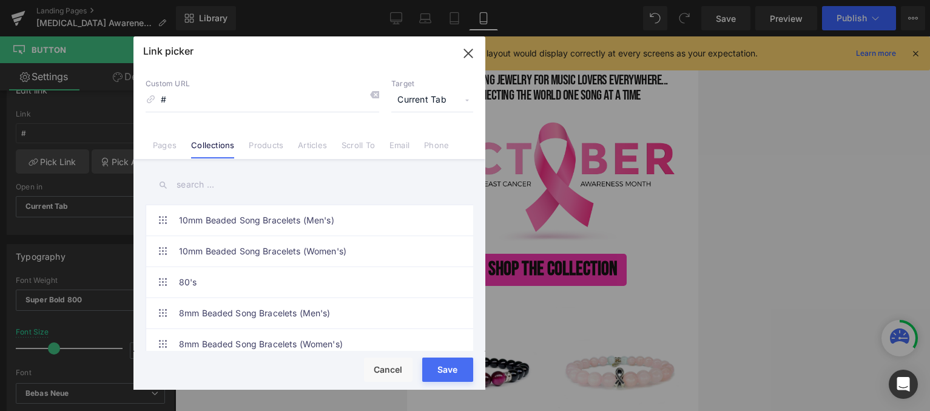
click at [210, 187] on input "text" at bounding box center [309, 184] width 327 height 27
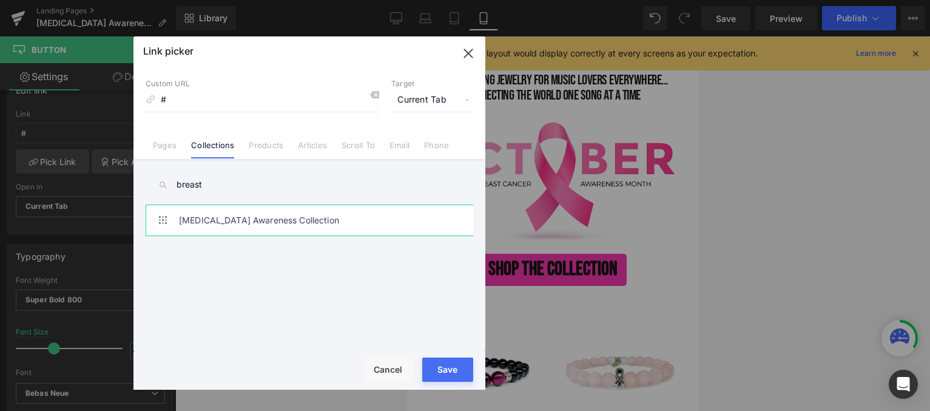
type input "breast"
click at [254, 217] on link "Breast Cancer Awareness Collection" at bounding box center [312, 220] width 267 height 30
type input "/collections/breast-cancer-awareness-collection"
click at [452, 371] on button "Save" at bounding box center [447, 369] width 51 height 24
type input "/collections/breast-cancer-awareness-collection"
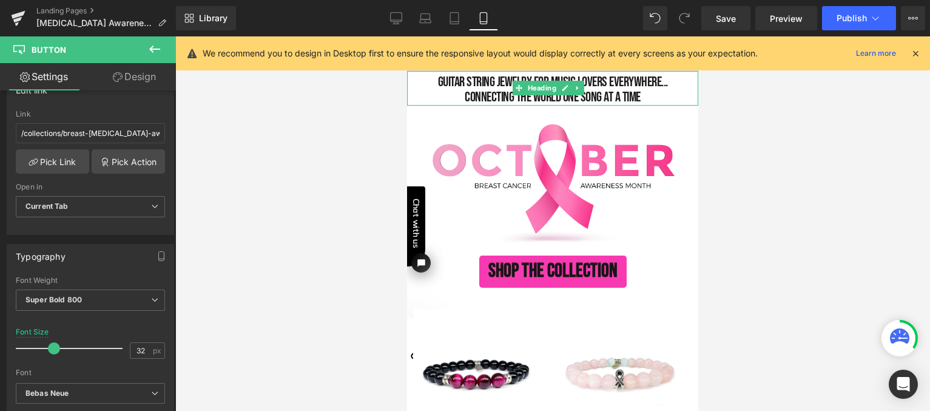
click at [637, 94] on h1 "connecting the world one song at a time" at bounding box center [552, 97] width 291 height 15
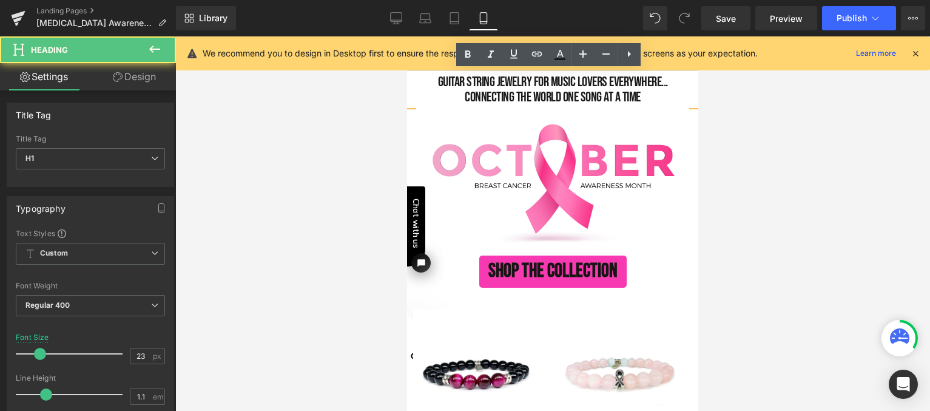
click at [636, 95] on h1 "connecting the world one song at a time" at bounding box center [552, 97] width 291 height 15
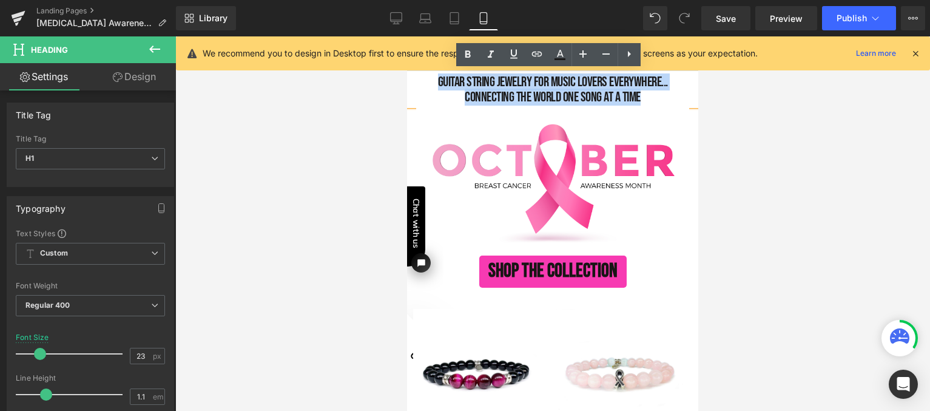
drag, startPoint x: 636, startPoint y: 95, endPoint x: 431, endPoint y: 82, distance: 205.4
click at [431, 82] on div "guitar string jewelry for music lovers everywhere... connecting the world one s…" at bounding box center [552, 88] width 291 height 35
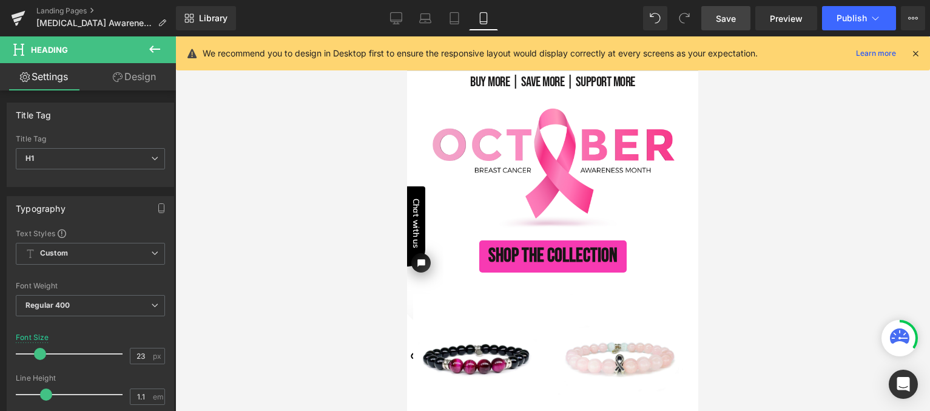
click at [732, 16] on span "Save" at bounding box center [726, 18] width 20 height 13
